Goal: Task Accomplishment & Management: Check status

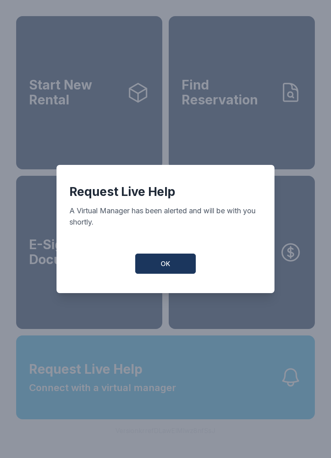
click at [165, 274] on button "OK" at bounding box center [165, 264] width 61 height 20
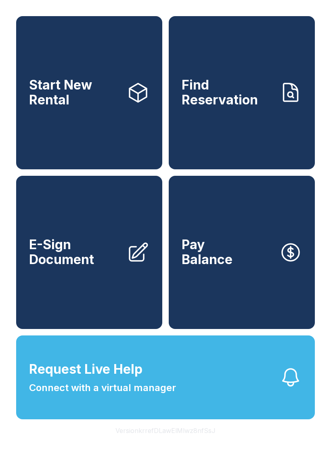
click at [141, 395] on span "Request Live Help Connect with a virtual manager" at bounding box center [102, 378] width 147 height 36
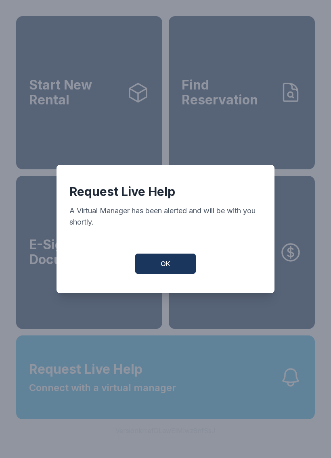
click at [159, 265] on button "OK" at bounding box center [165, 264] width 61 height 20
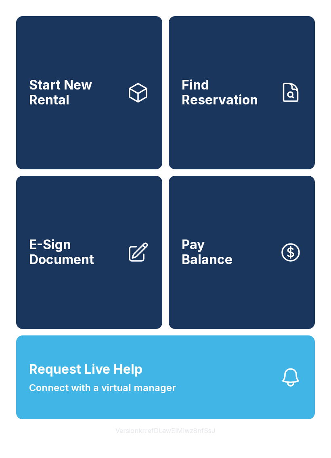
click at [225, 138] on link "Find Reservation" at bounding box center [242, 92] width 146 height 153
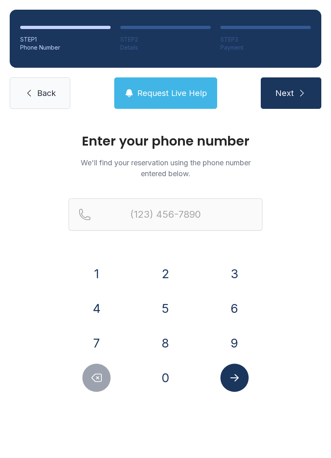
click at [163, 340] on button "8" at bounding box center [165, 343] width 28 height 28
click at [228, 311] on button "6" at bounding box center [234, 309] width 28 height 28
click at [171, 314] on button "5" at bounding box center [165, 309] width 28 height 28
click at [235, 270] on button "3" at bounding box center [234, 274] width 28 height 28
click at [167, 345] on button "8" at bounding box center [165, 343] width 28 height 28
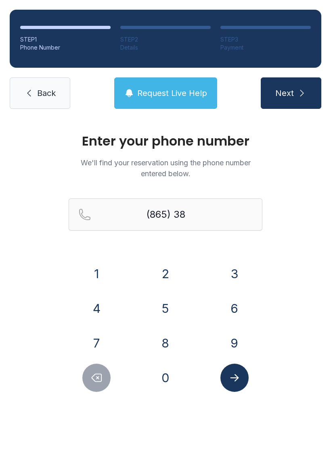
click at [167, 345] on button "8" at bounding box center [165, 343] width 28 height 28
click at [237, 272] on button "3" at bounding box center [234, 274] width 28 height 28
click at [230, 347] on button "9" at bounding box center [234, 343] width 28 height 28
click at [161, 384] on button "0" at bounding box center [165, 378] width 28 height 28
click at [159, 385] on button "0" at bounding box center [165, 378] width 28 height 28
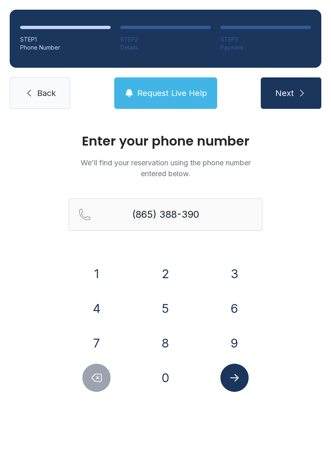
type input "[PHONE_NUMBER]"
click at [234, 381] on icon "Submit lookup form" at bounding box center [234, 378] width 12 height 12
